Goal: Check status

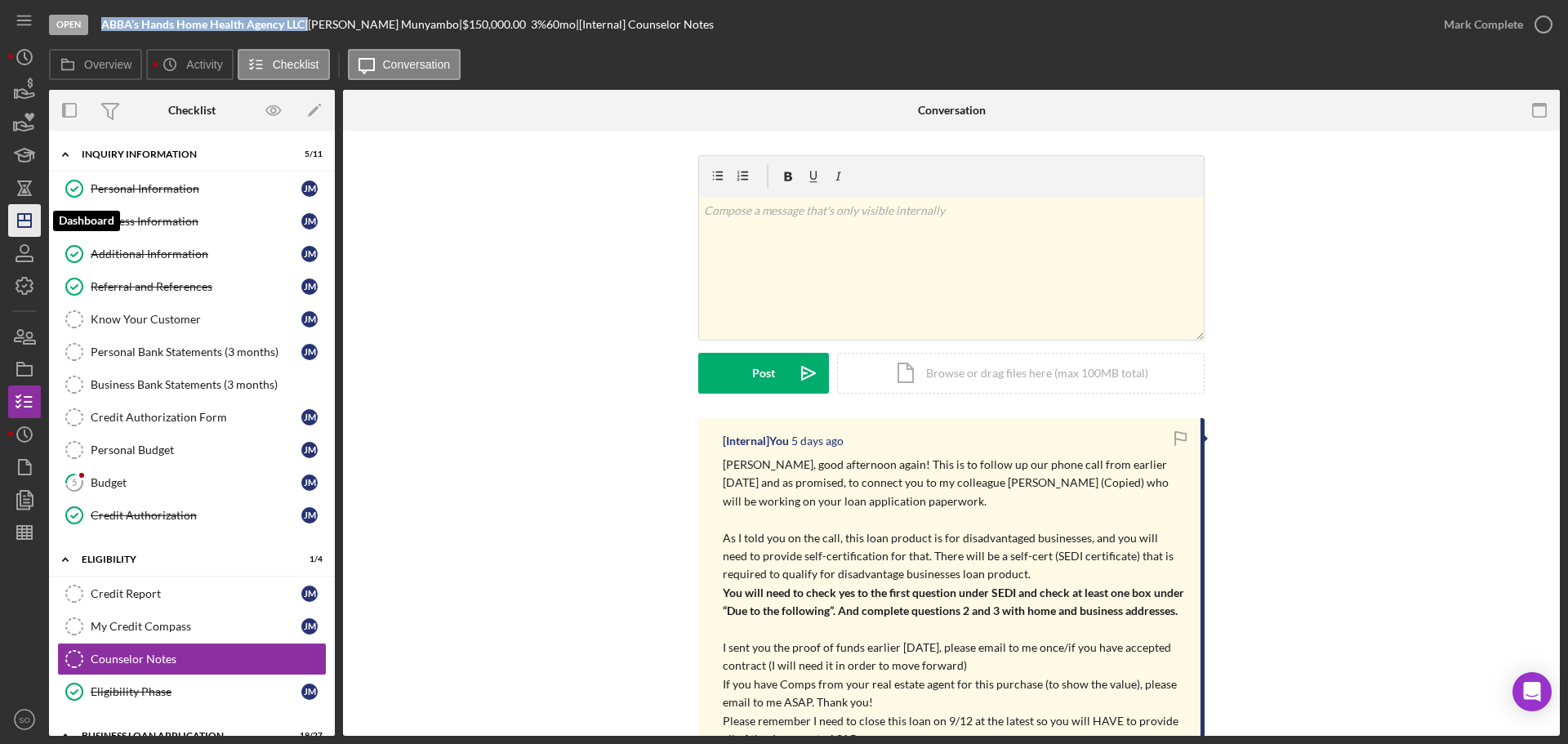
scroll to position [488, 0]
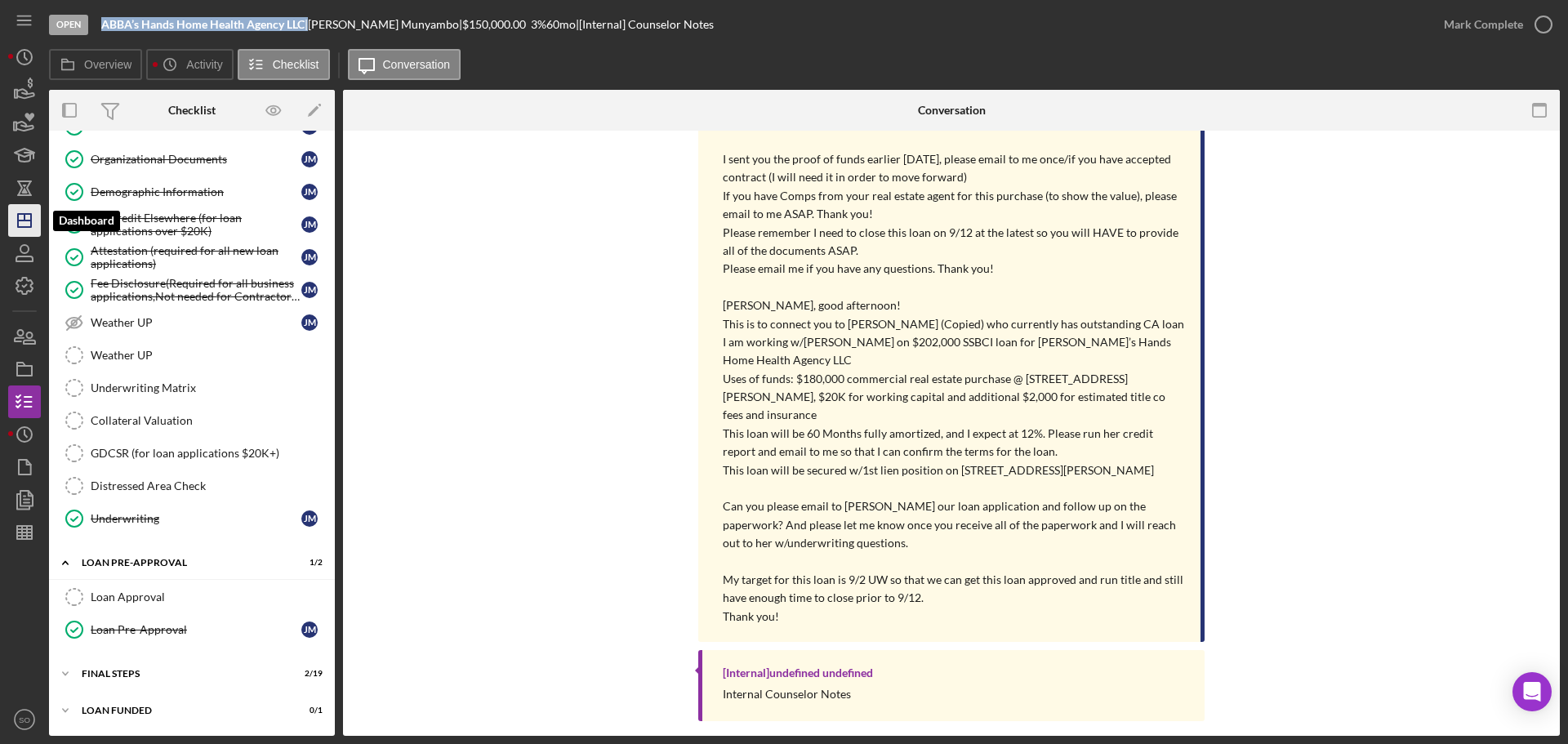
drag, startPoint x: 25, startPoint y: 221, endPoint x: 31, endPoint y: 210, distance: 12.5
click at [25, 220] on line "button" at bounding box center [24, 220] width 13 height 0
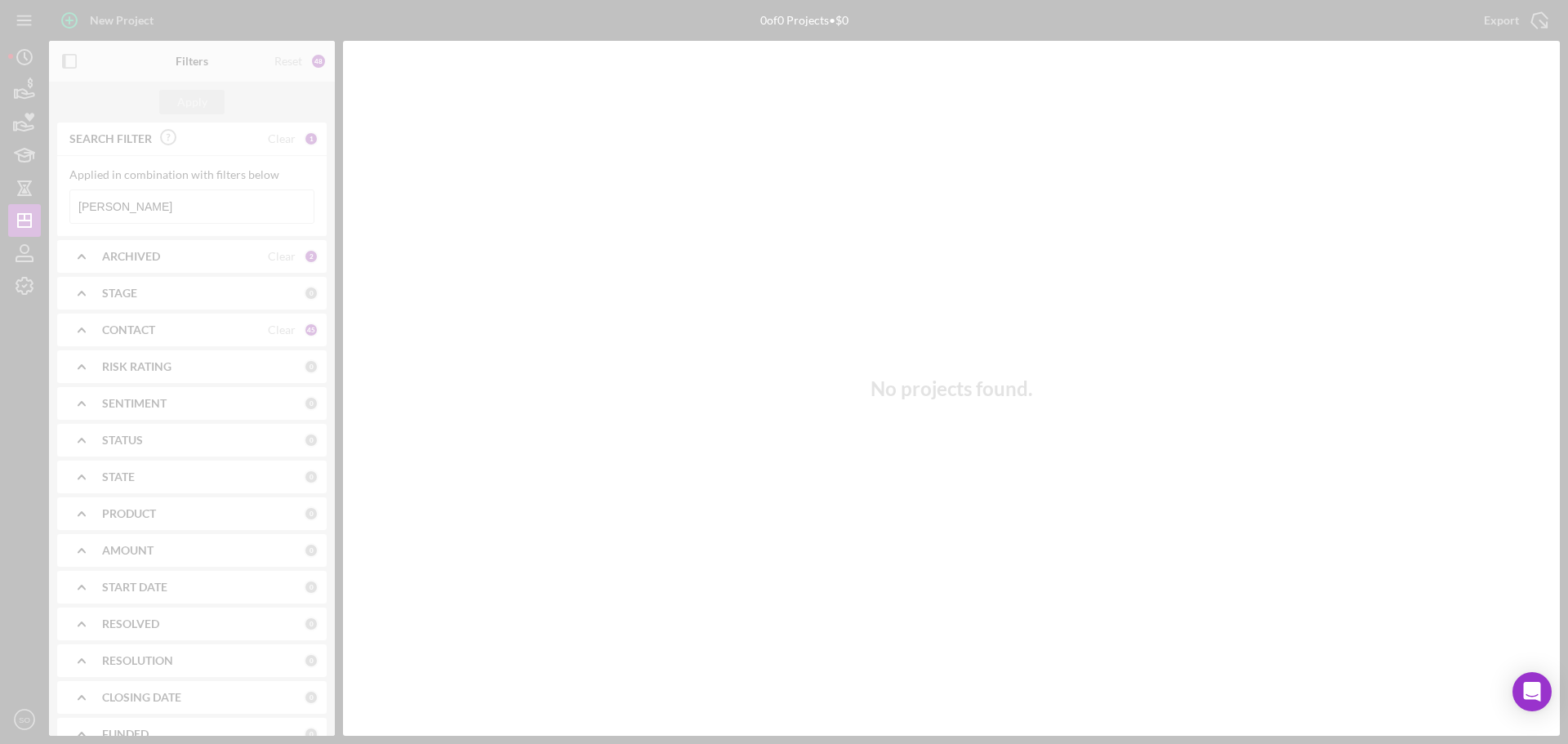
click at [162, 202] on div at bounding box center [784, 372] width 1568 height 744
click at [178, 204] on div at bounding box center [784, 372] width 1568 height 744
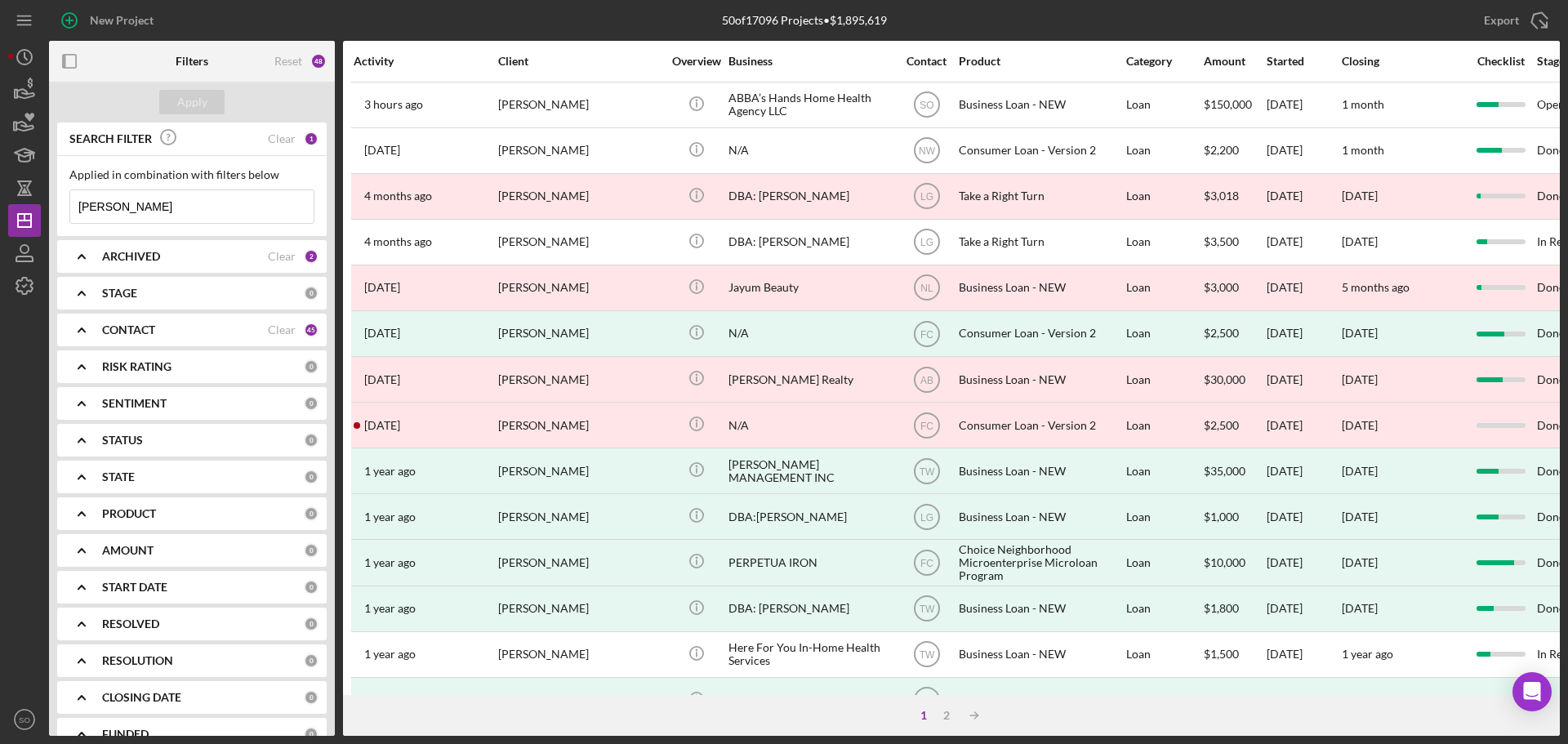
click at [178, 204] on input "[PERSON_NAME]" at bounding box center [192, 207] width 243 height 32
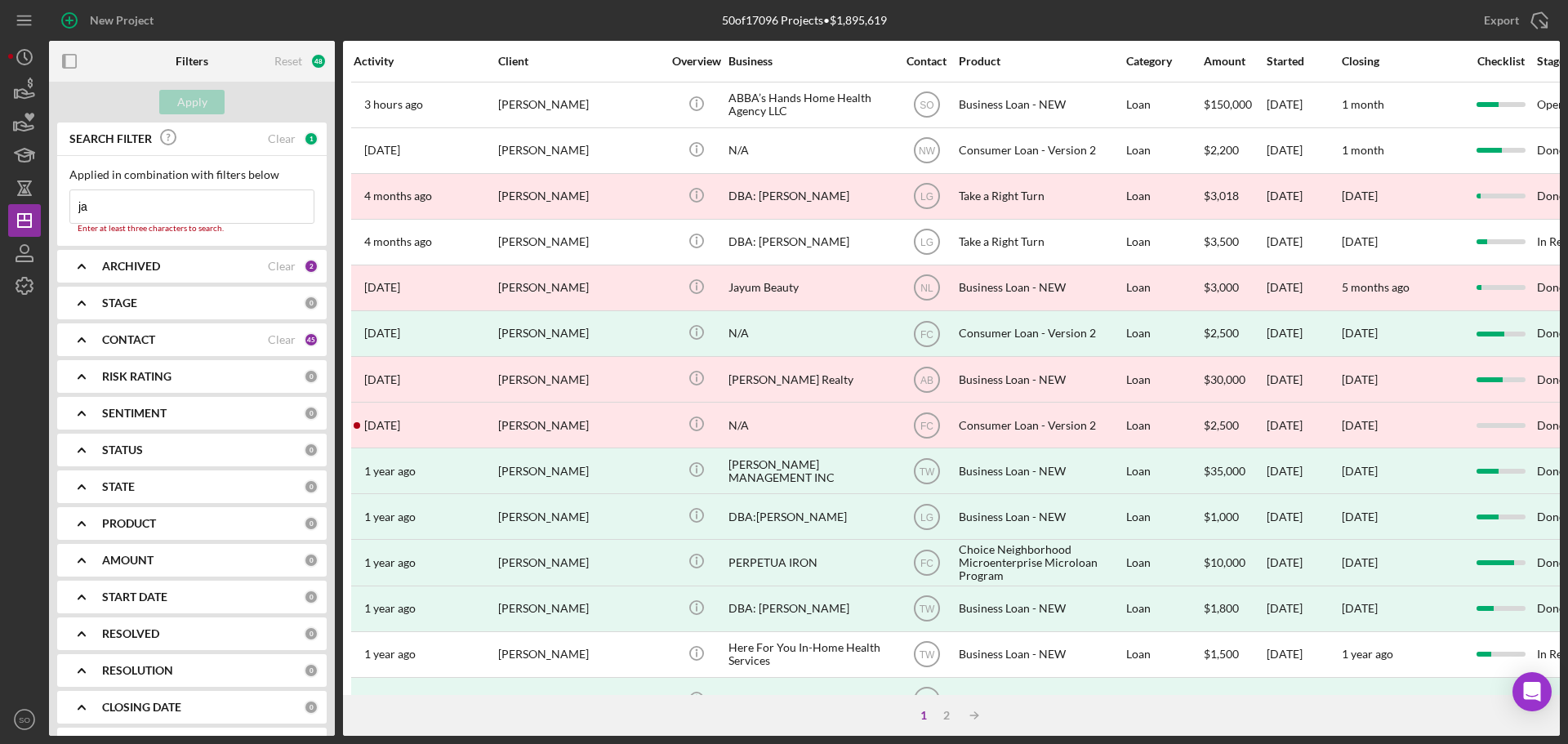
type input "j"
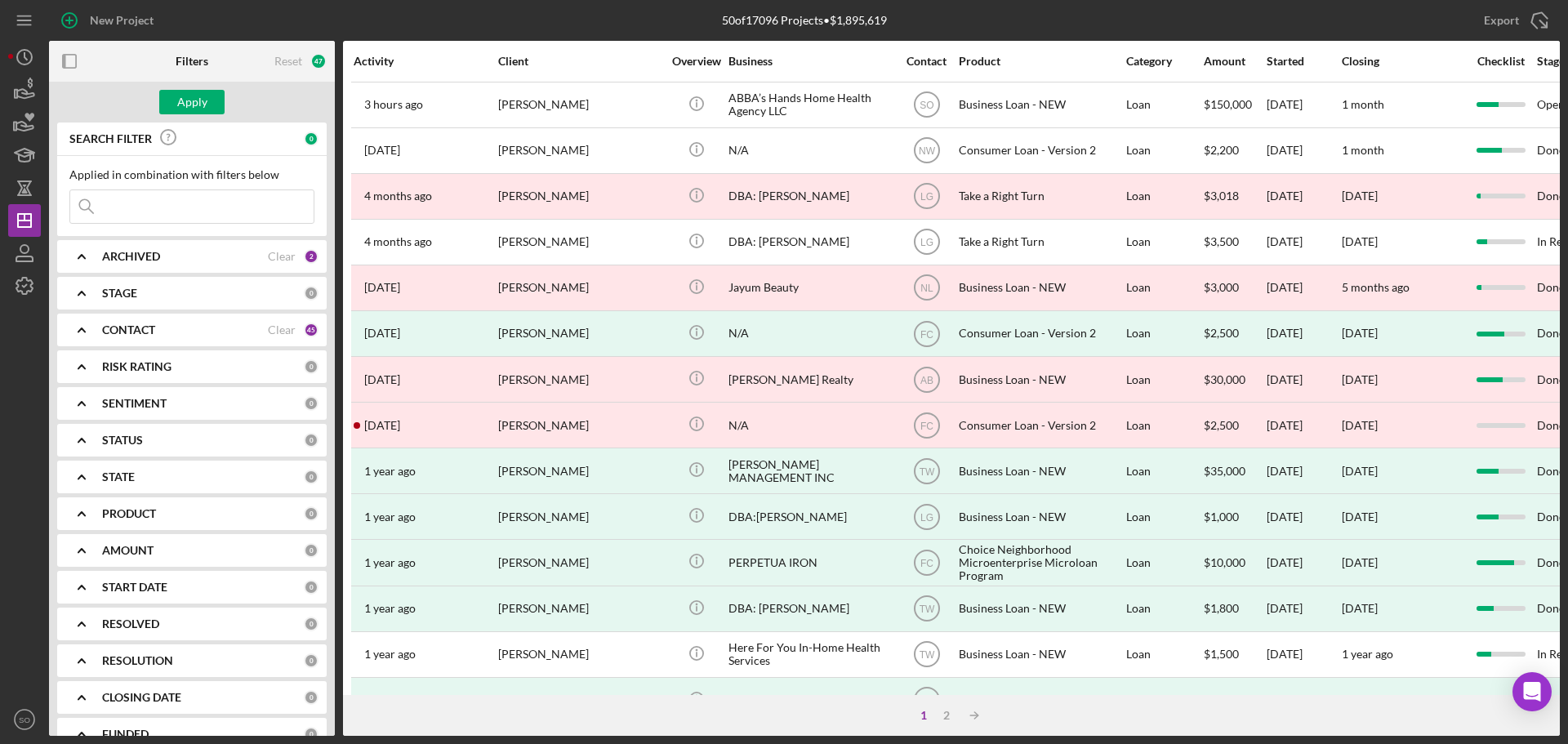
paste input "[PERSON_NAME]"
type input "[PERSON_NAME]"
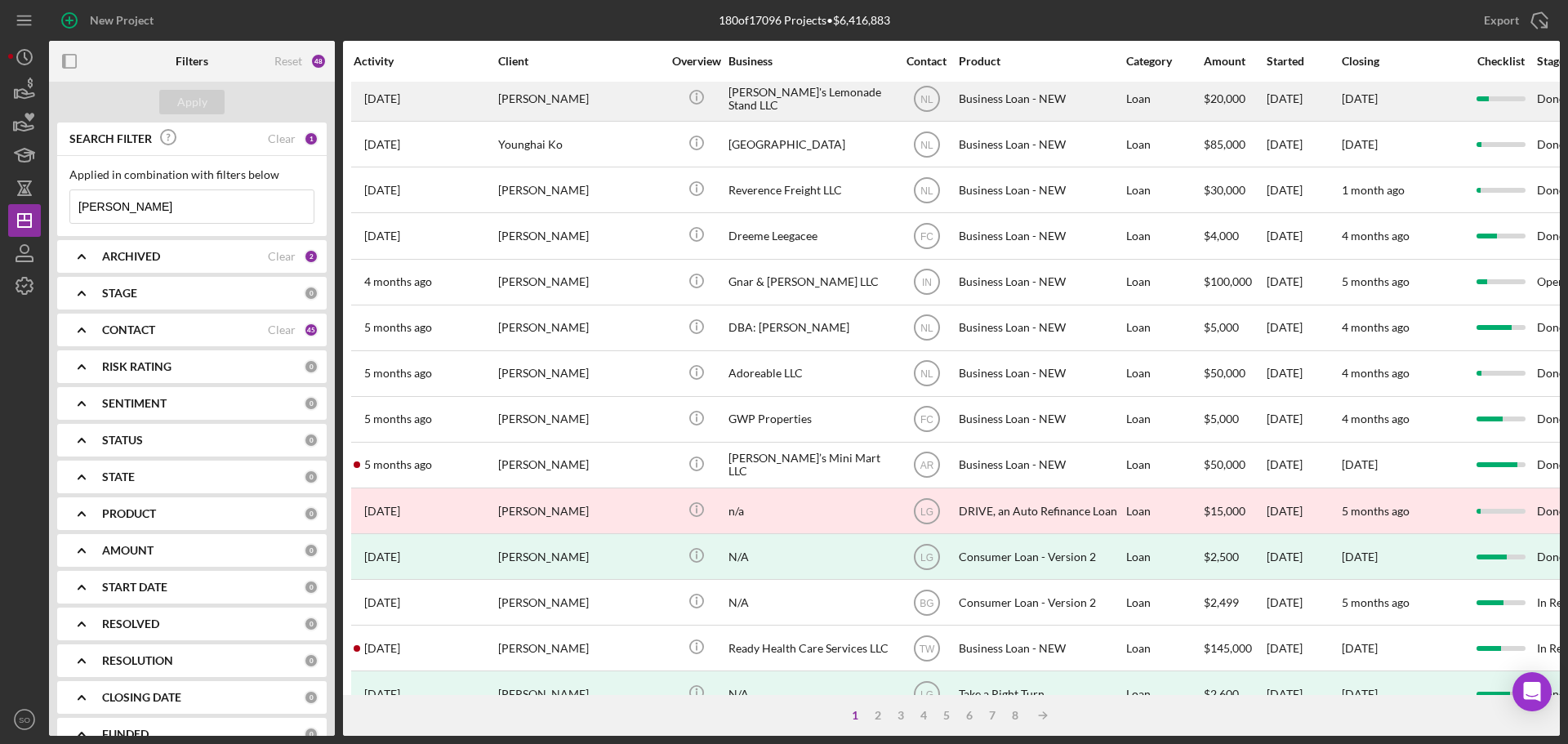
scroll to position [490, 0]
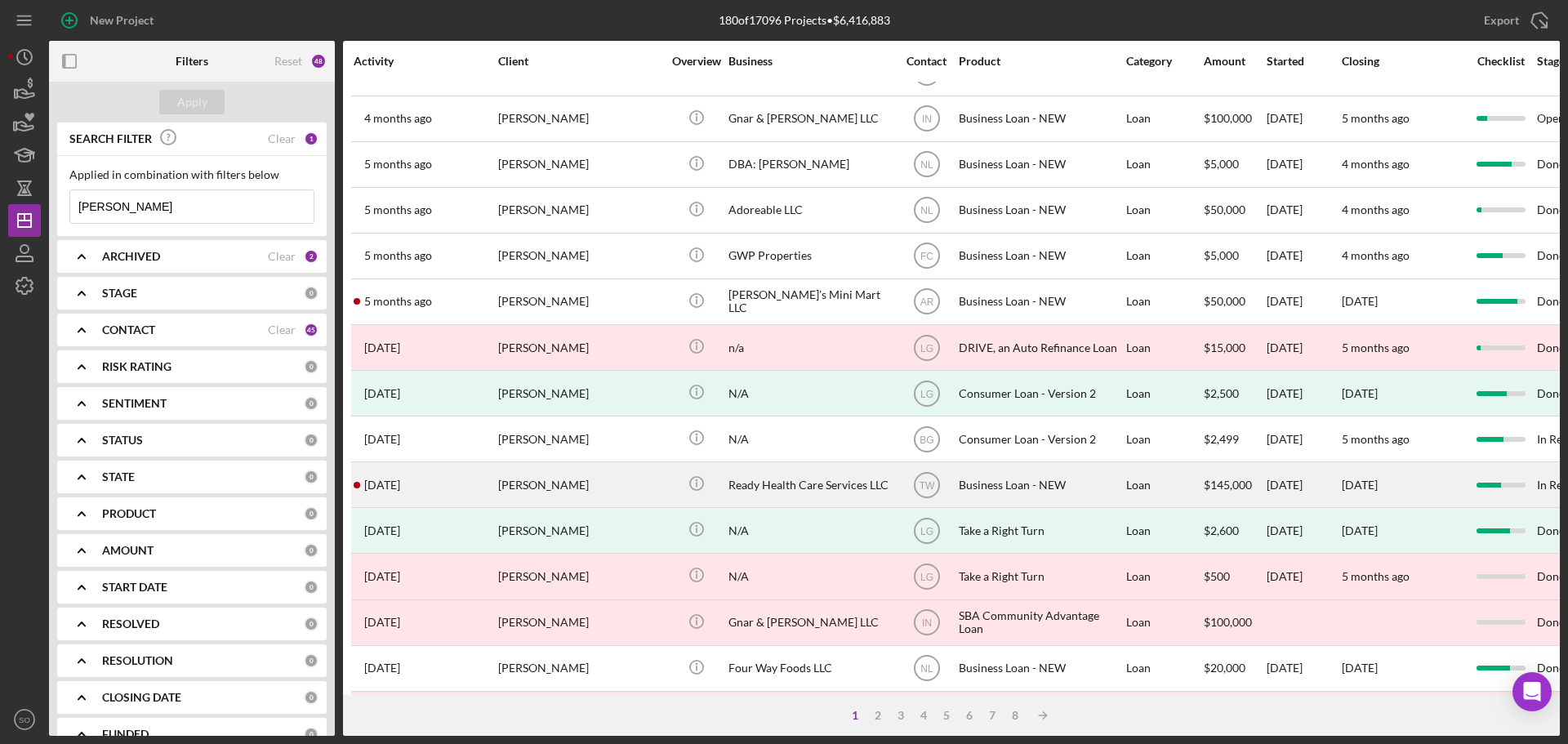
click at [588, 483] on div "[PERSON_NAME]" at bounding box center [580, 484] width 163 height 43
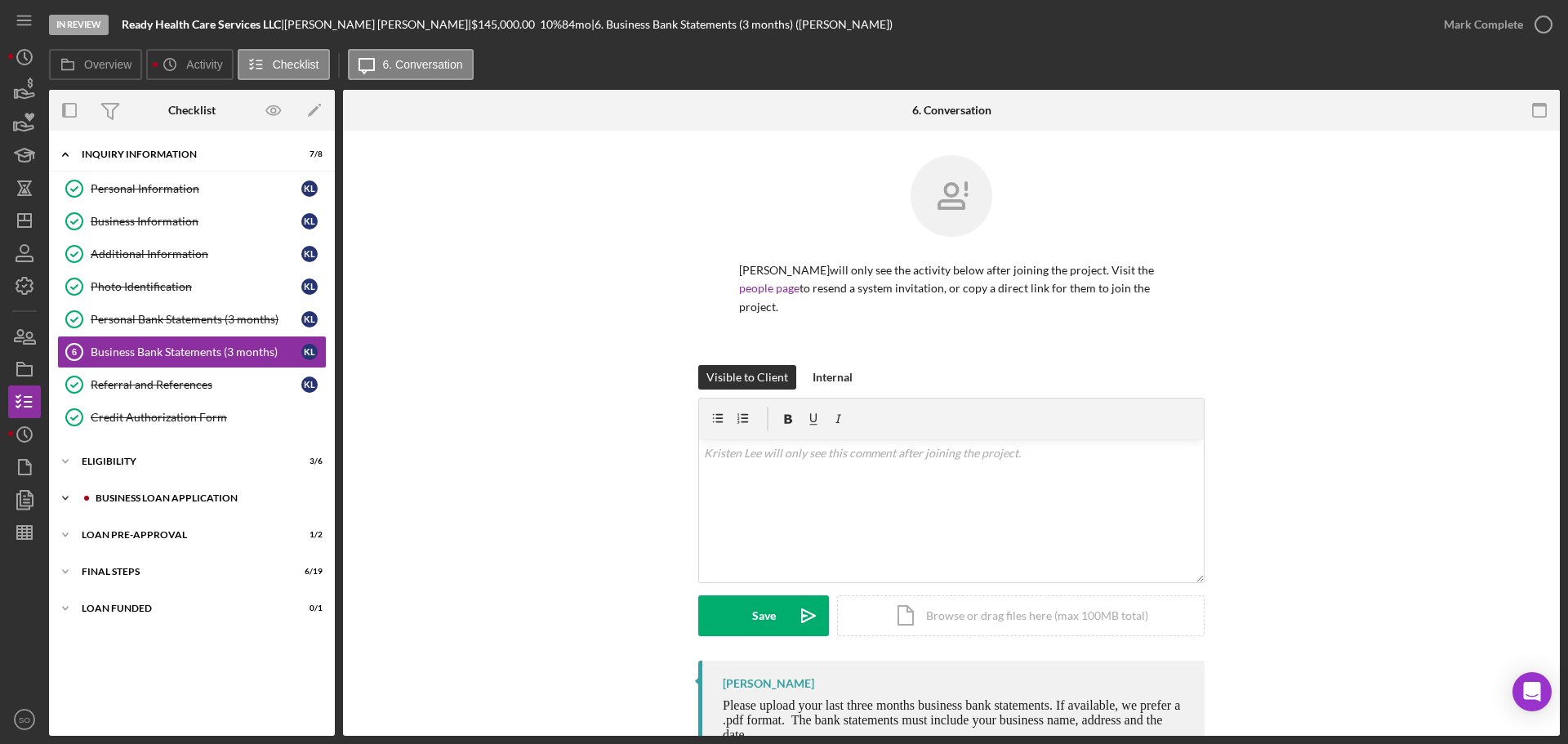
click at [179, 497] on div "BUSINESS LOAN APPLICATION" at bounding box center [204, 498] width 219 height 10
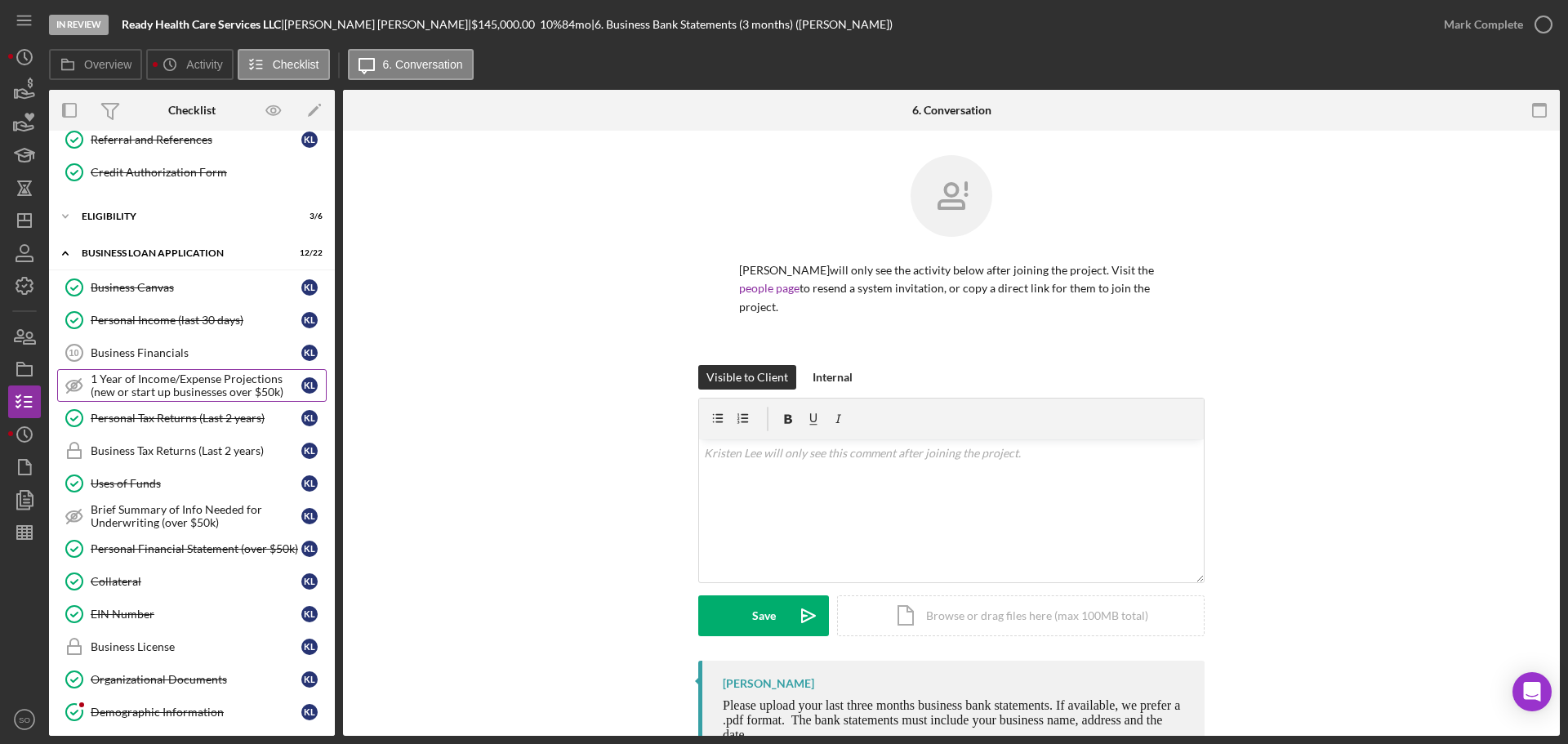
scroll to position [327, 0]
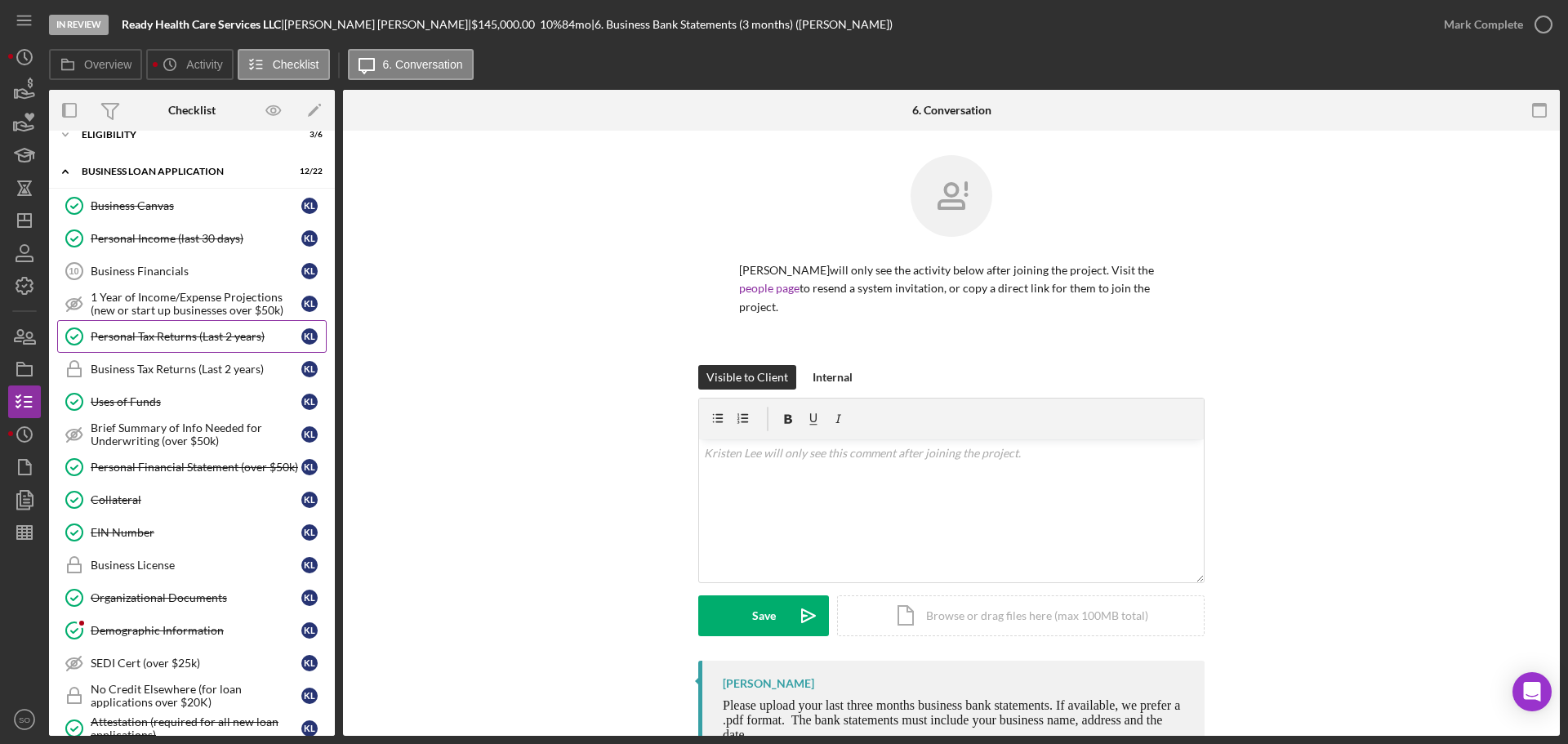
click at [175, 338] on div "Personal Tax Returns (Last 2 years)" at bounding box center [196, 336] width 211 height 13
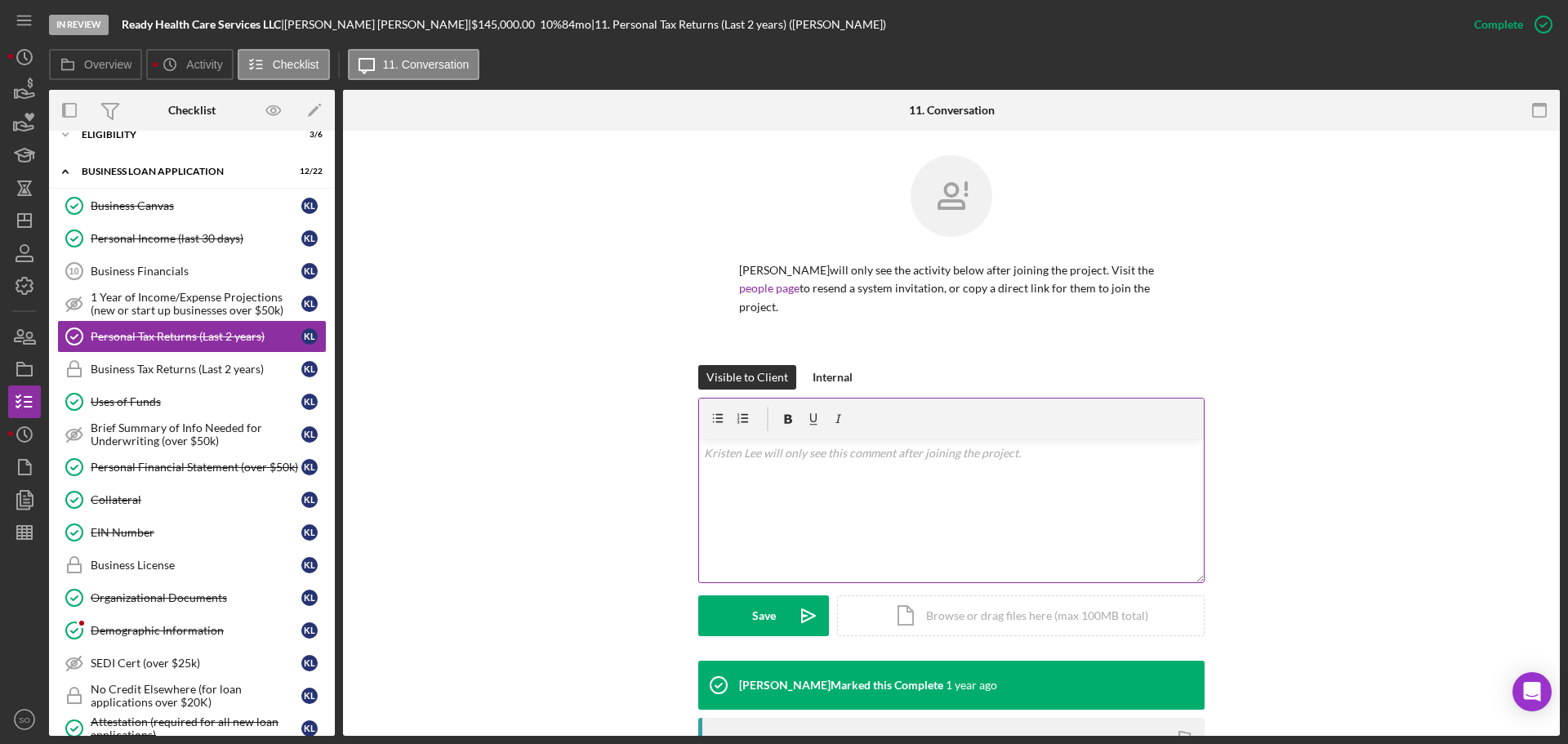
scroll to position [219, 0]
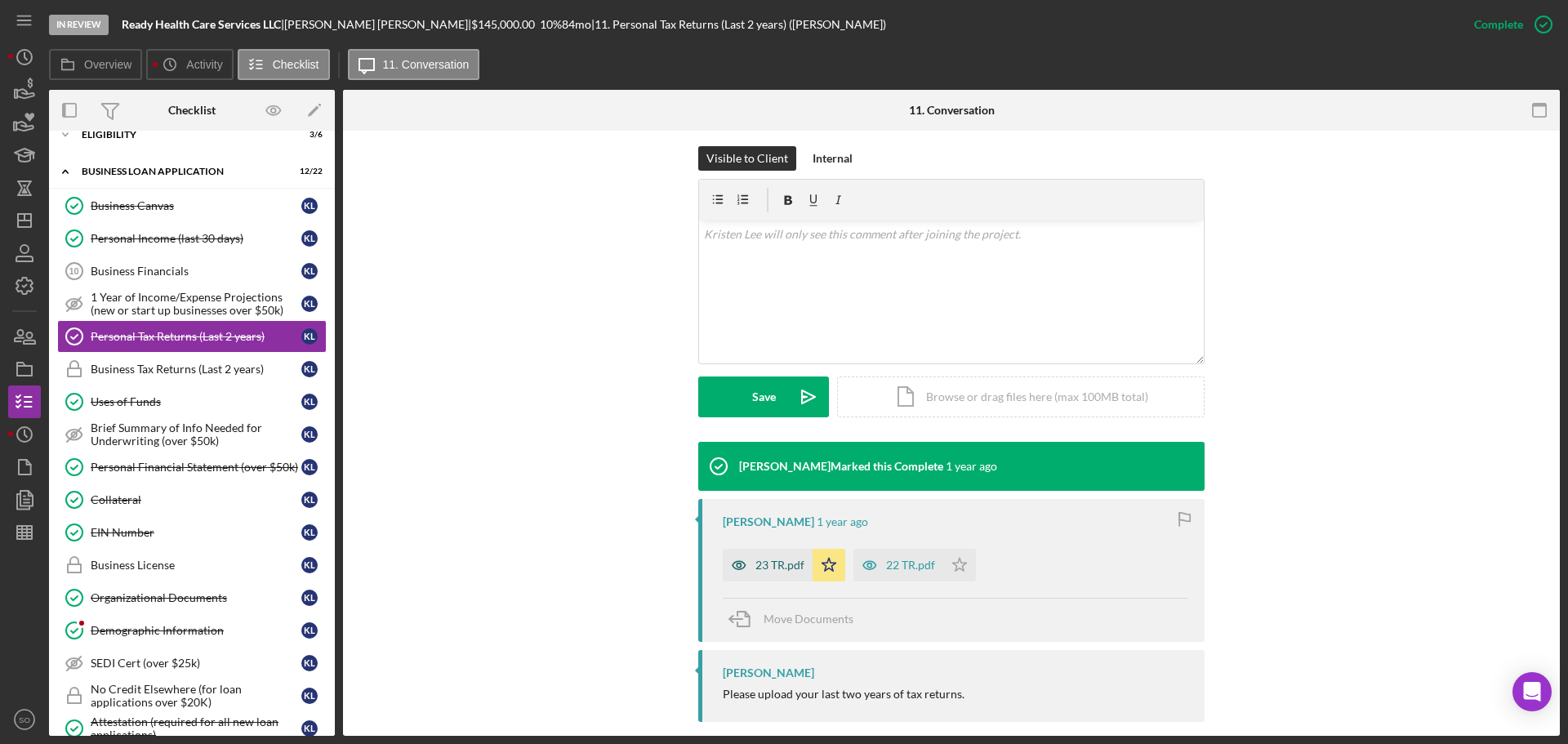
click at [773, 559] on div "23 TR.pdf" at bounding box center [780, 565] width 49 height 13
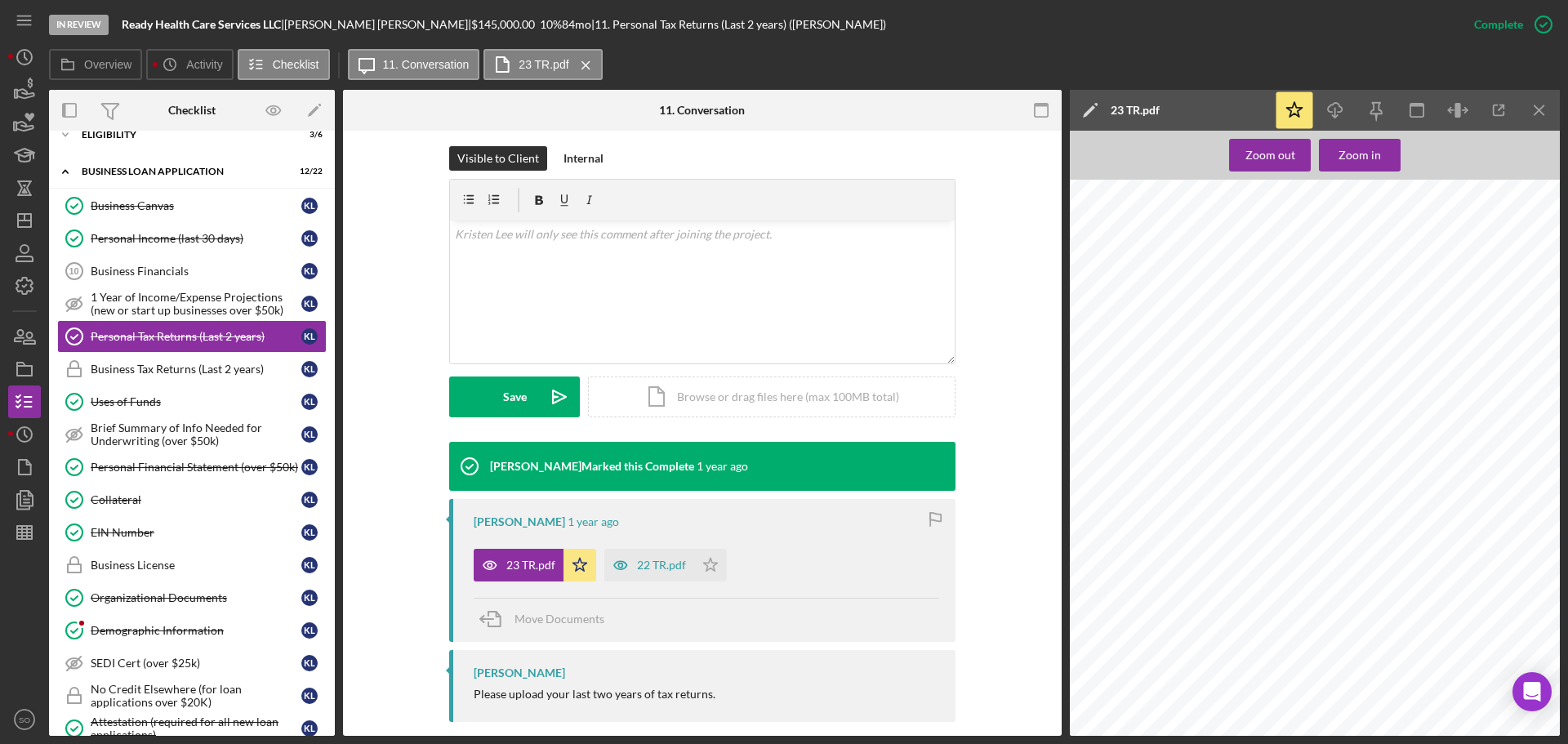
scroll to position [341, 0]
